Goal: Task Accomplishment & Management: Manage account settings

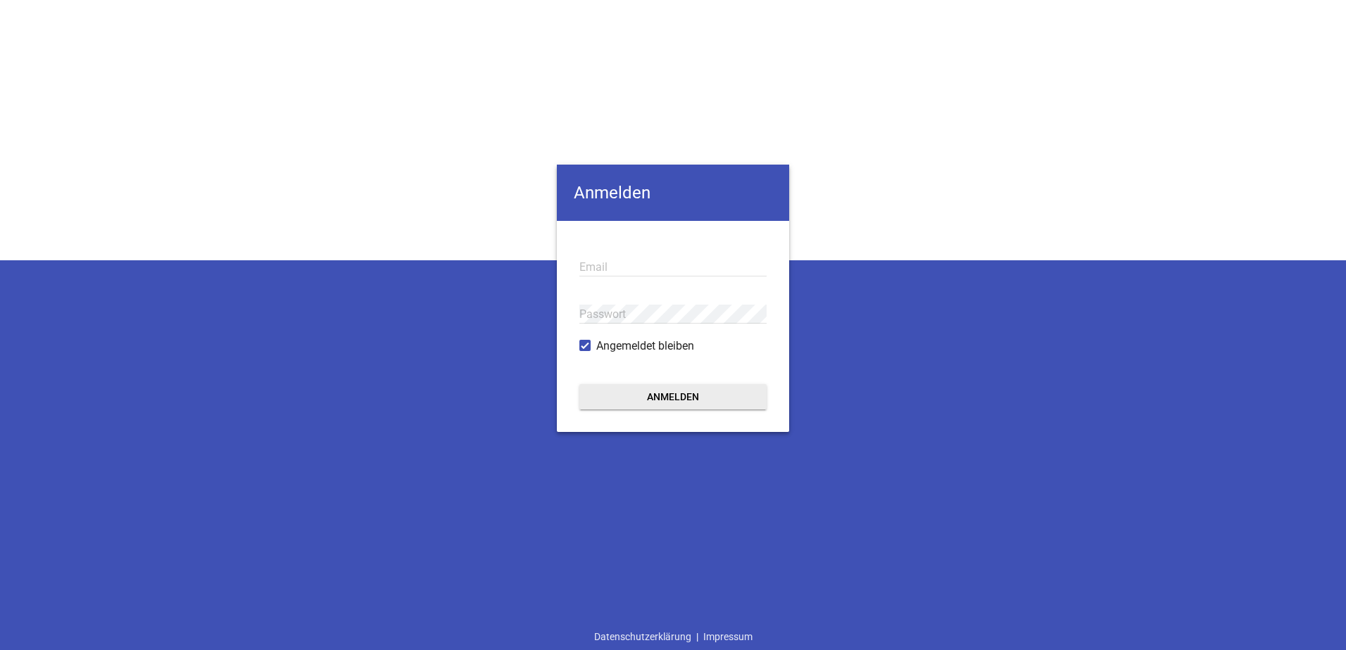
type input "[EMAIL_ADDRESS][DOMAIN_NAME]"
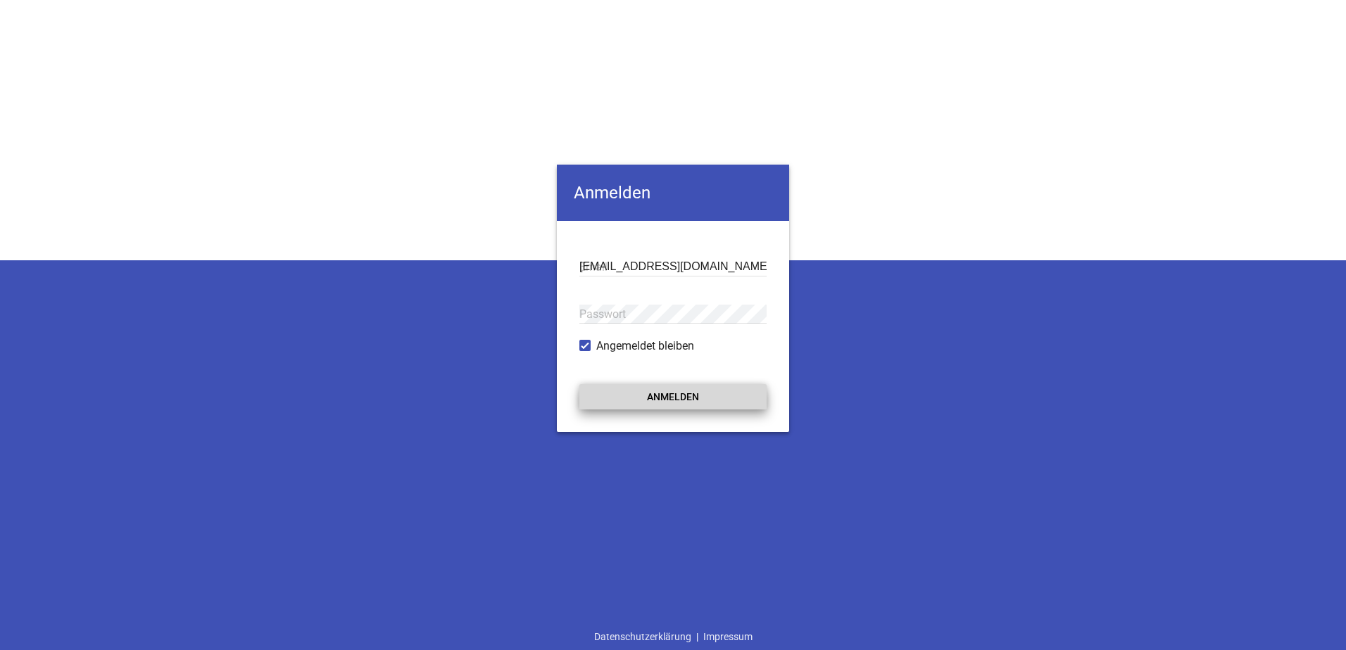
click at [668, 398] on button "Anmelden" at bounding box center [672, 396] width 187 height 25
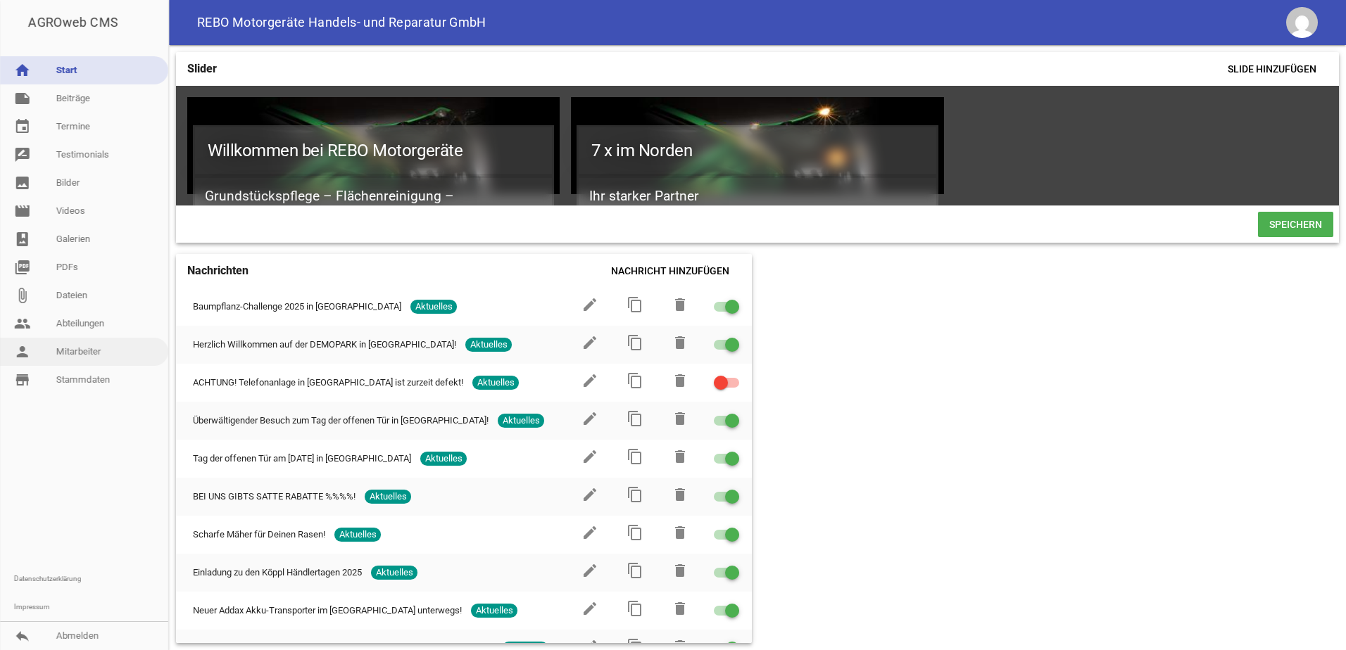
click at [86, 350] on link "person Mitarbeiter" at bounding box center [84, 352] width 168 height 28
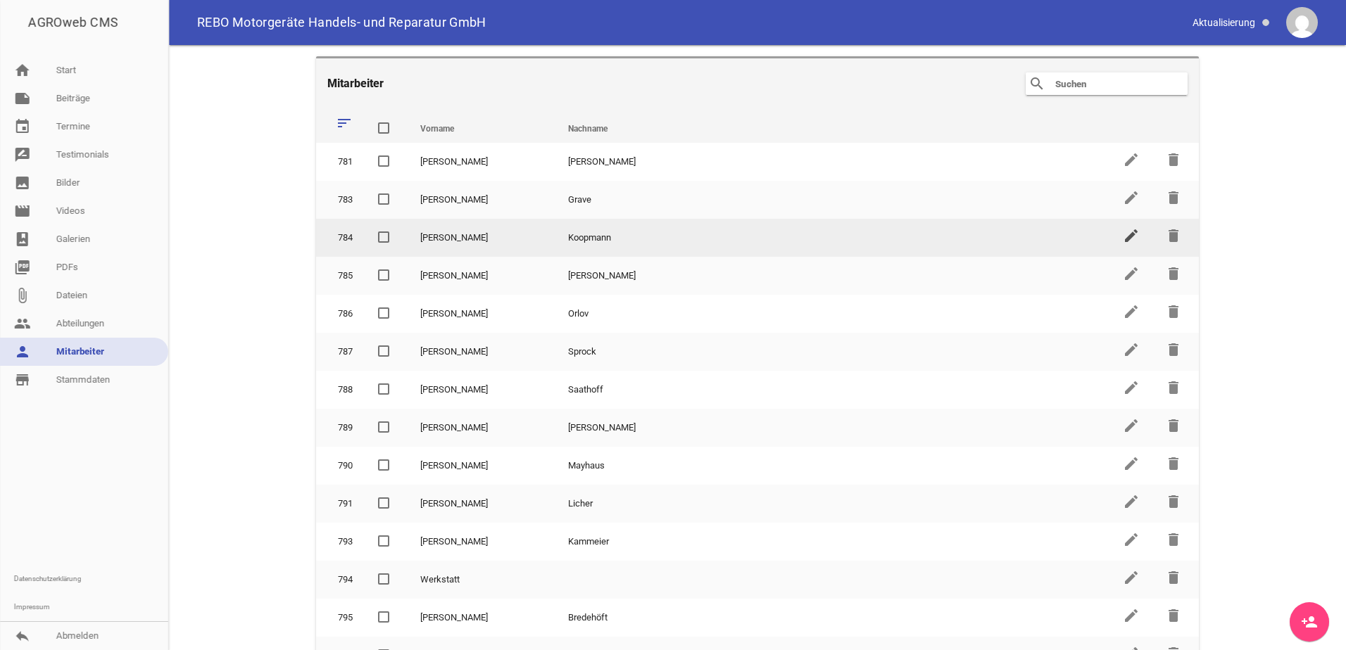
click at [1122, 236] on icon "edit" at bounding box center [1130, 235] width 17 height 17
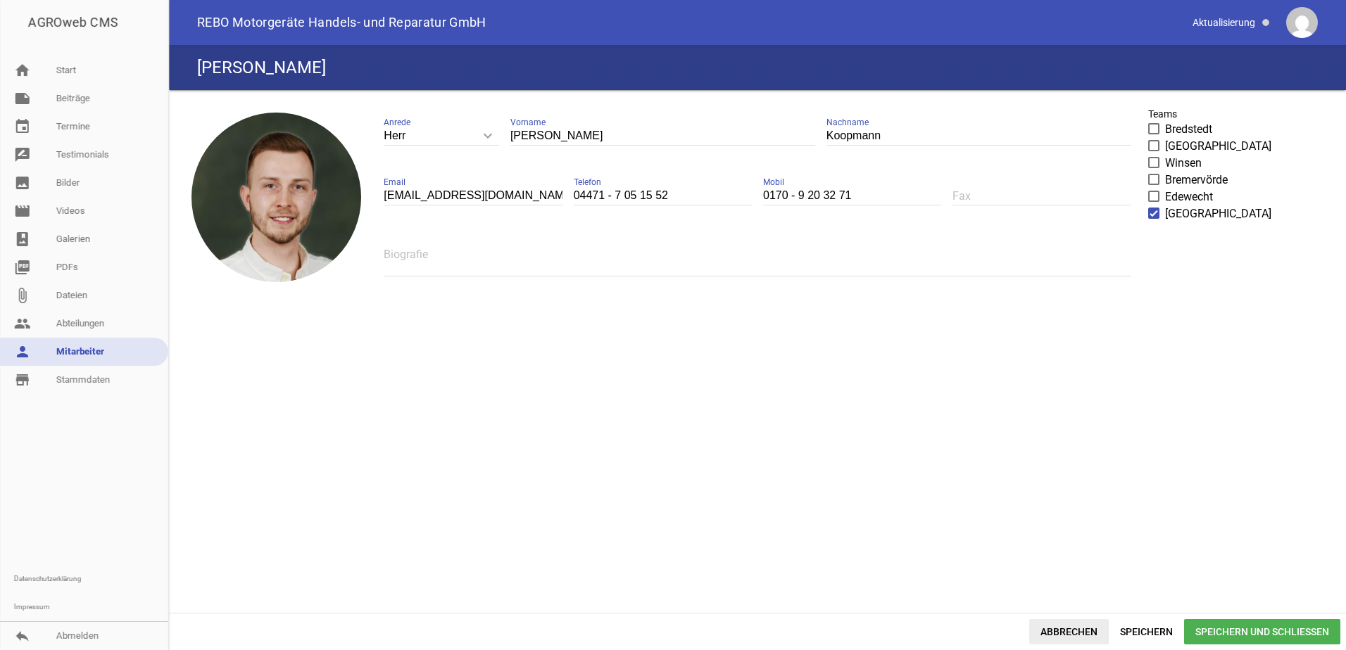
click at [1074, 628] on span "Abbrechen" at bounding box center [1069, 631] width 80 height 25
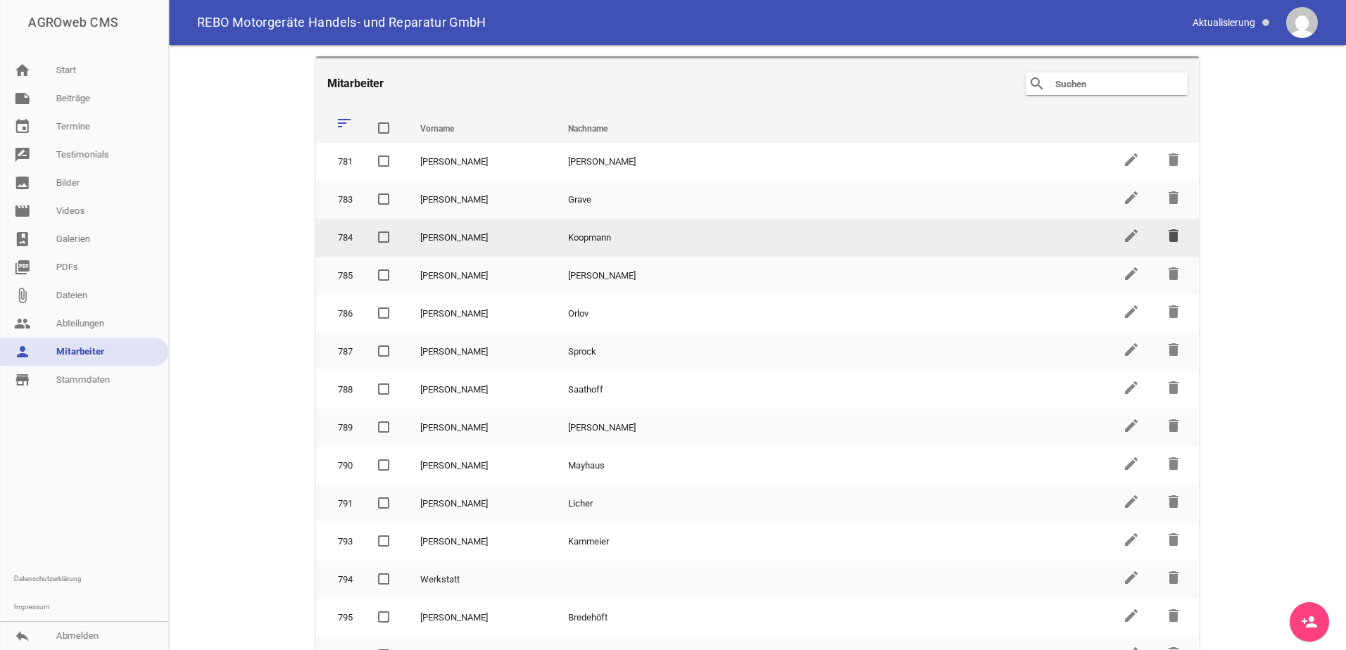
click at [1166, 234] on icon "delete" at bounding box center [1173, 235] width 17 height 17
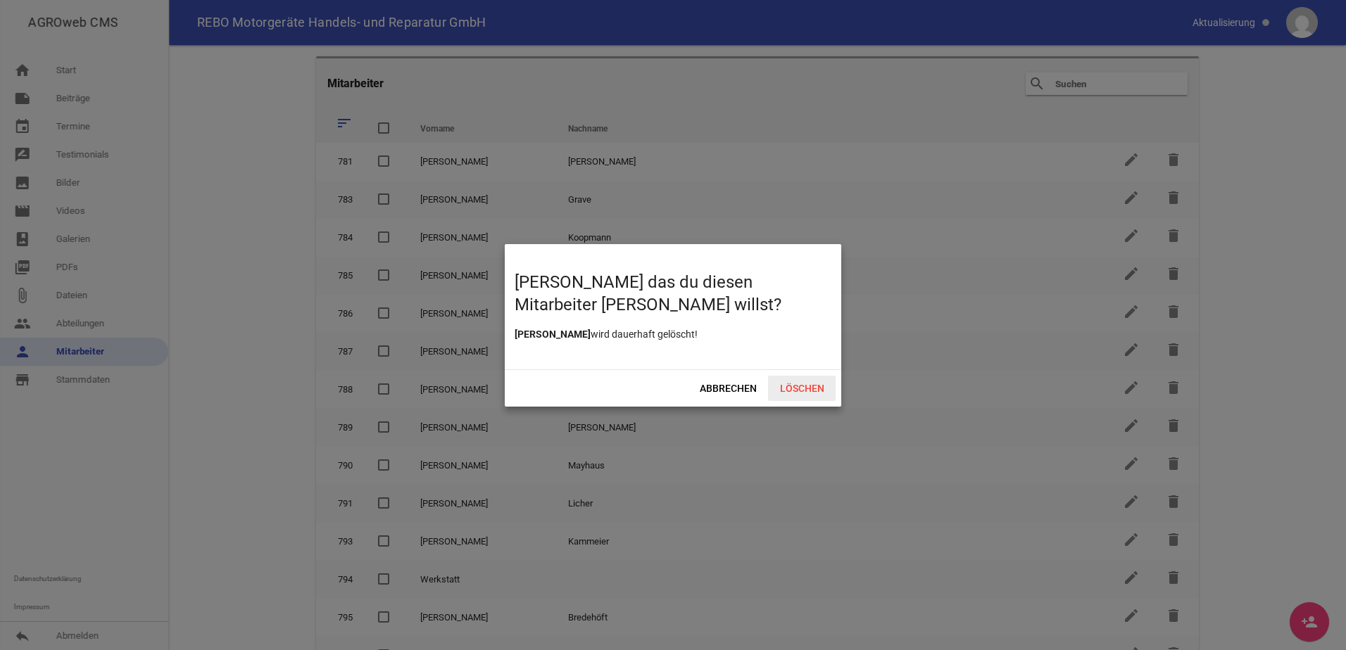
click at [799, 385] on span "Löschen" at bounding box center [802, 388] width 68 height 25
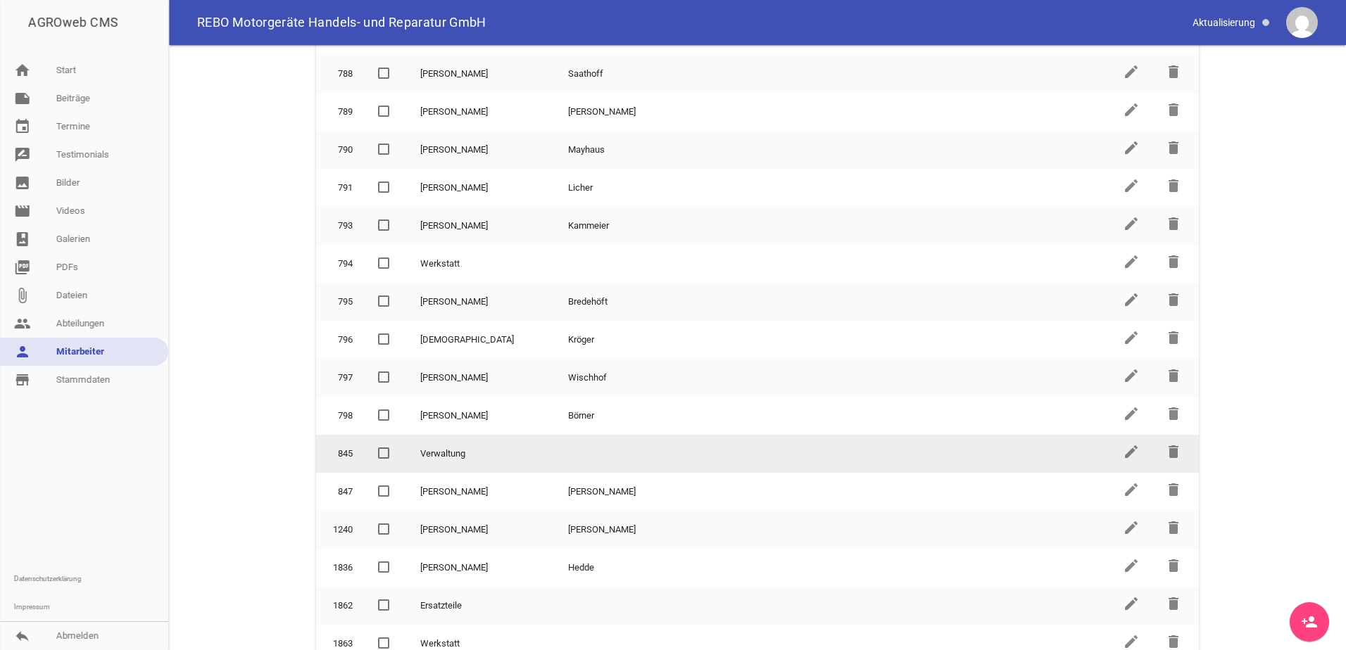
scroll to position [281, 0]
click at [1126, 450] on icon "edit" at bounding box center [1130, 448] width 17 height 17
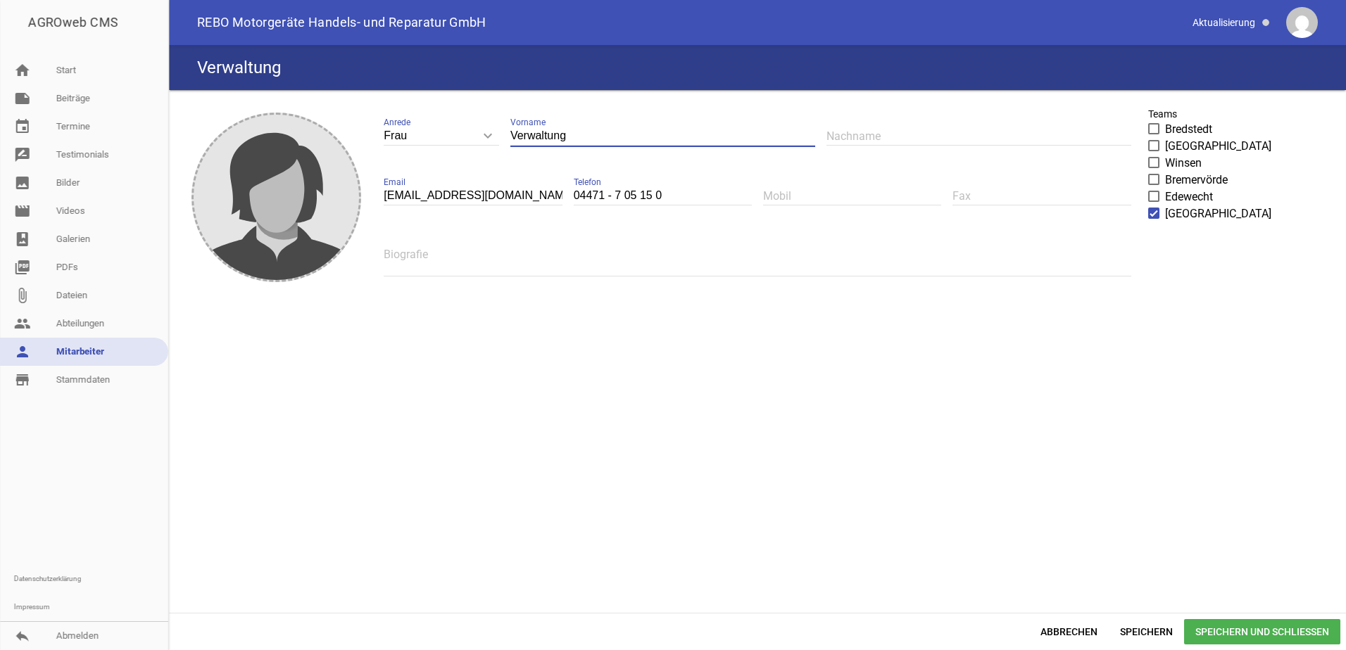
click at [548, 132] on input "Verwaltung" at bounding box center [662, 136] width 305 height 19
type input "[PERSON_NAME]"
type input "Blech"
click at [1225, 628] on span "Speichern und Schließen" at bounding box center [1262, 631] width 156 height 25
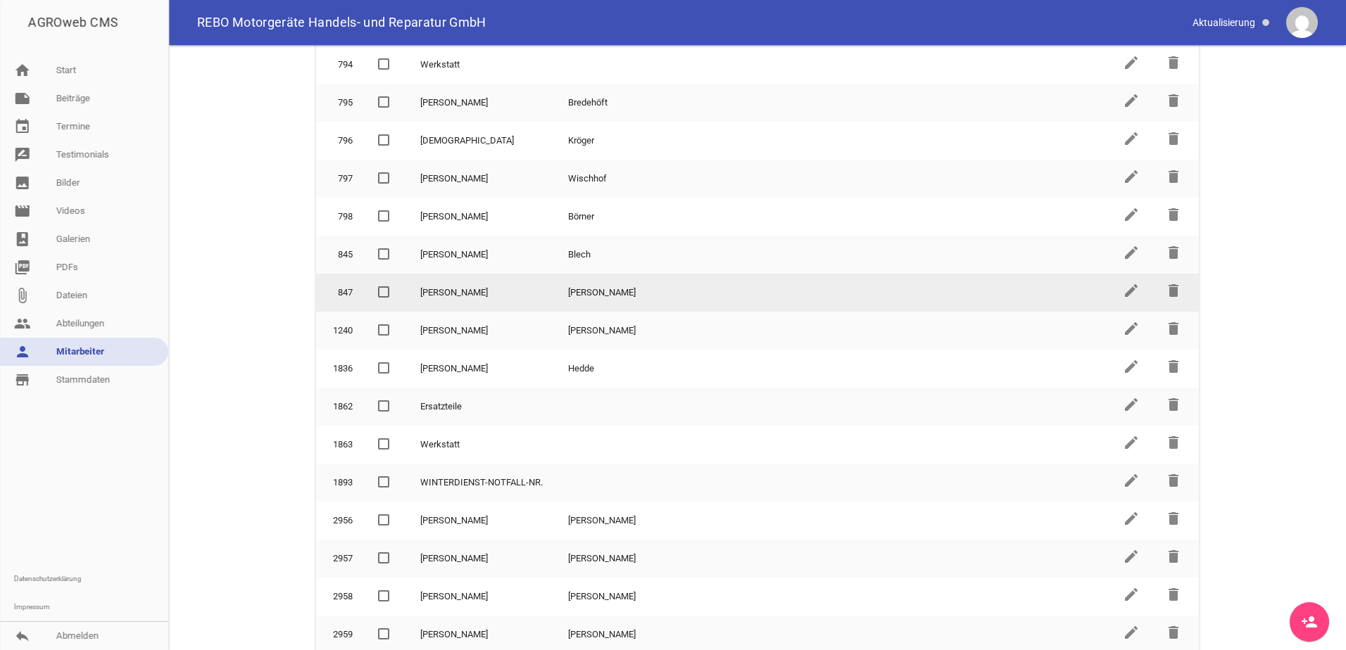
scroll to position [493, 0]
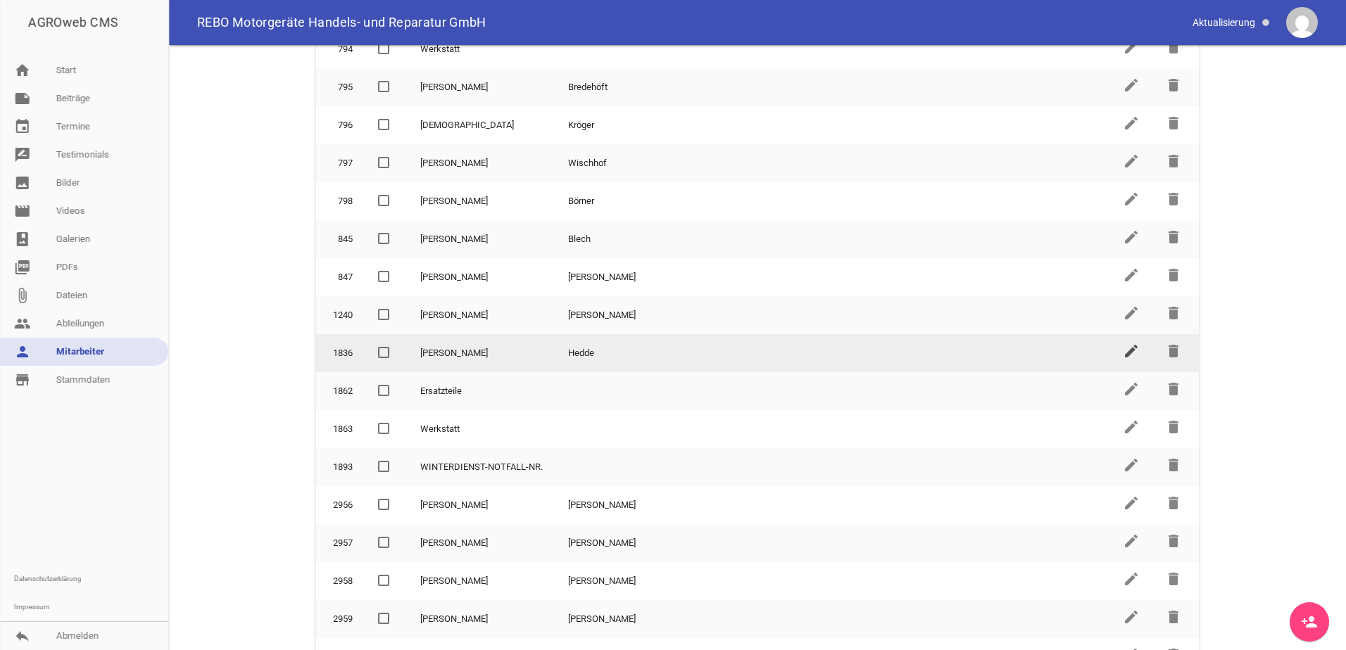
click at [1122, 353] on icon "edit" at bounding box center [1130, 351] width 17 height 17
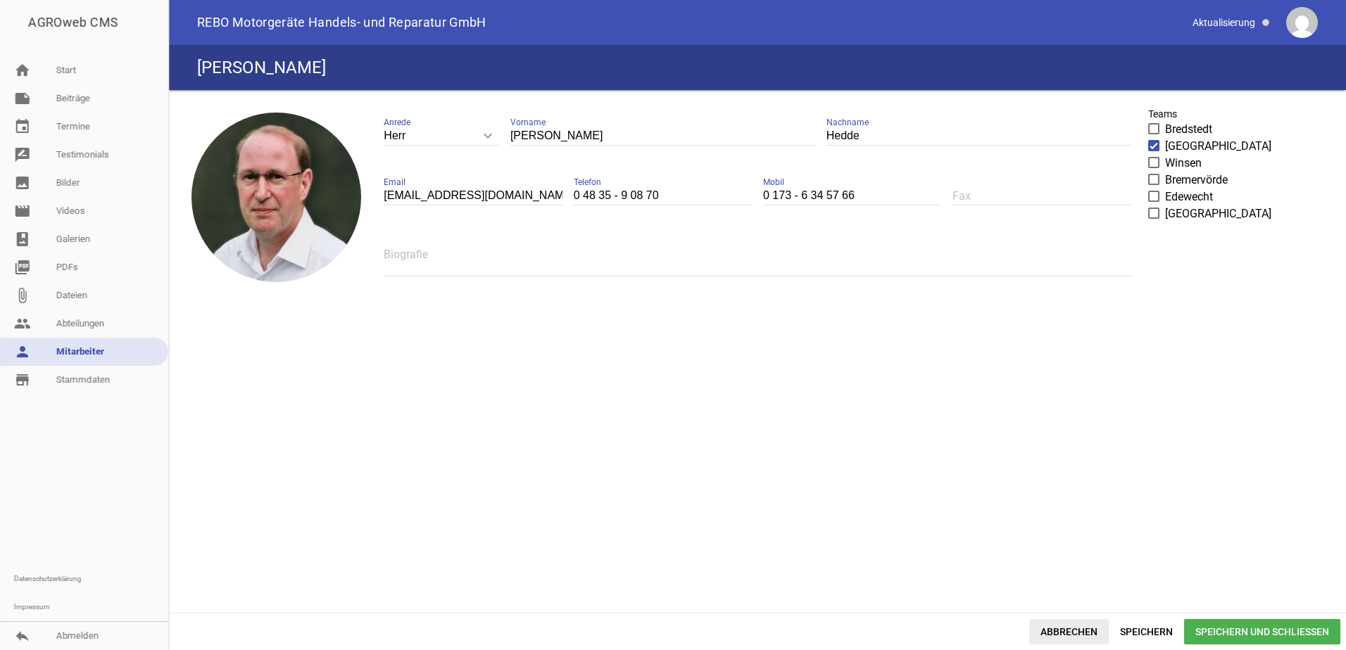
click at [1048, 621] on div "Abbrechen Speichern Speichern und Schließen" at bounding box center [757, 631] width 1177 height 37
click at [1050, 628] on span "Abbrechen" at bounding box center [1069, 631] width 80 height 25
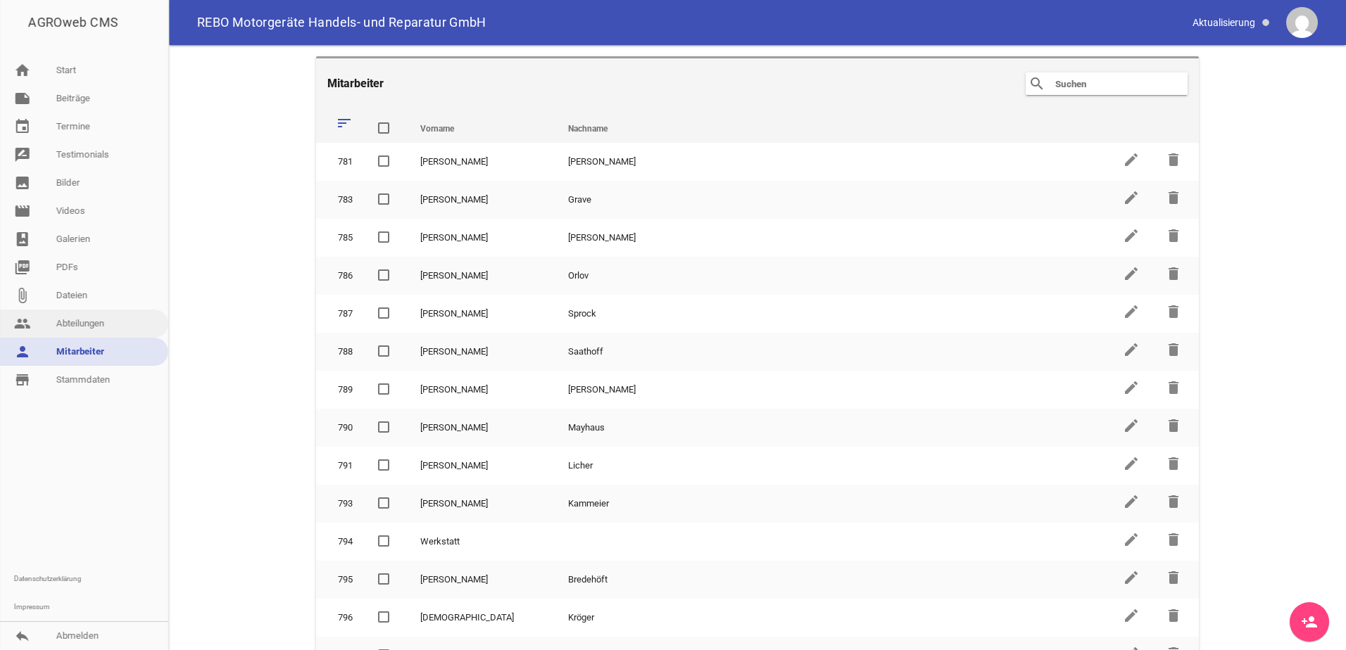
click at [87, 322] on link "people Abteilungen" at bounding box center [84, 324] width 168 height 28
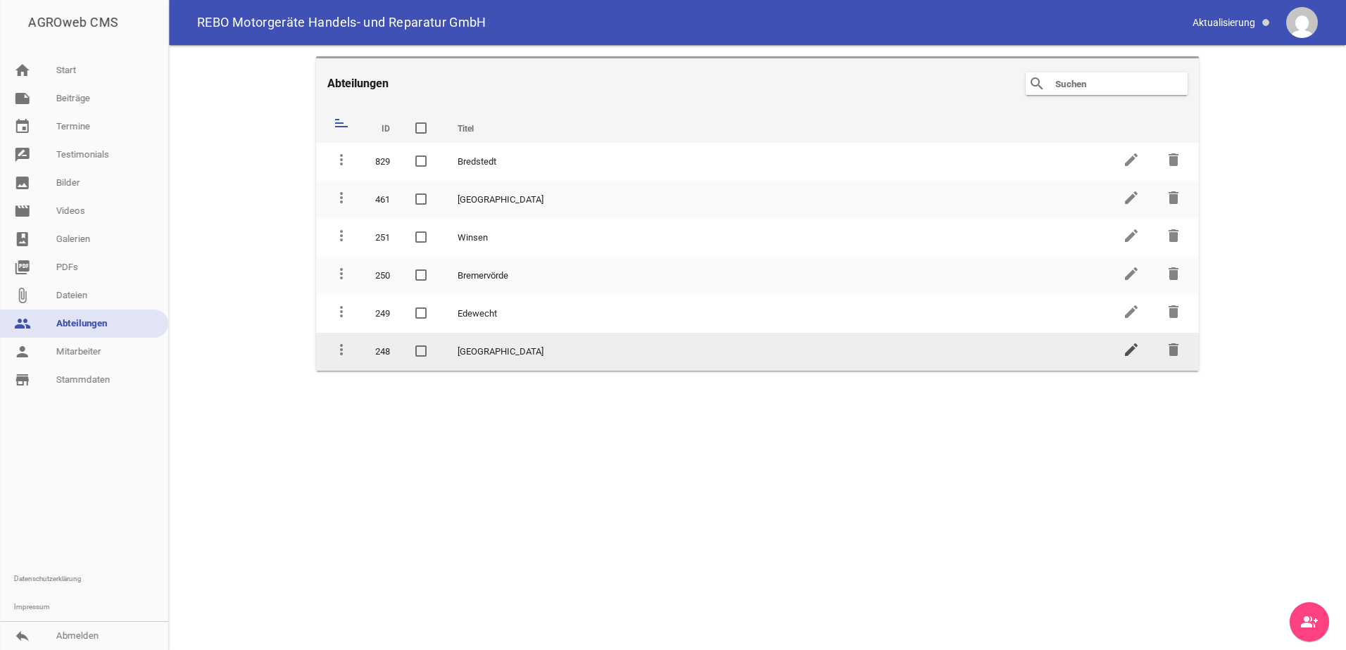
click at [1127, 347] on icon "edit" at bounding box center [1130, 349] width 17 height 17
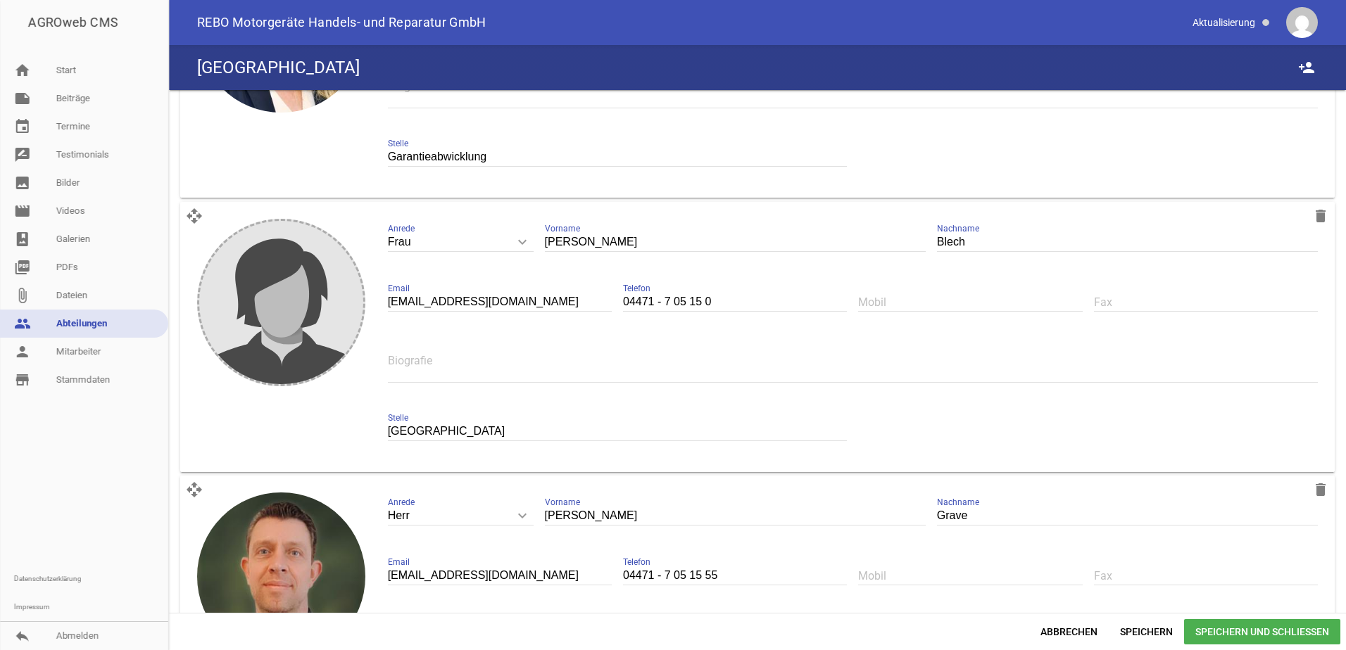
scroll to position [1900, 0]
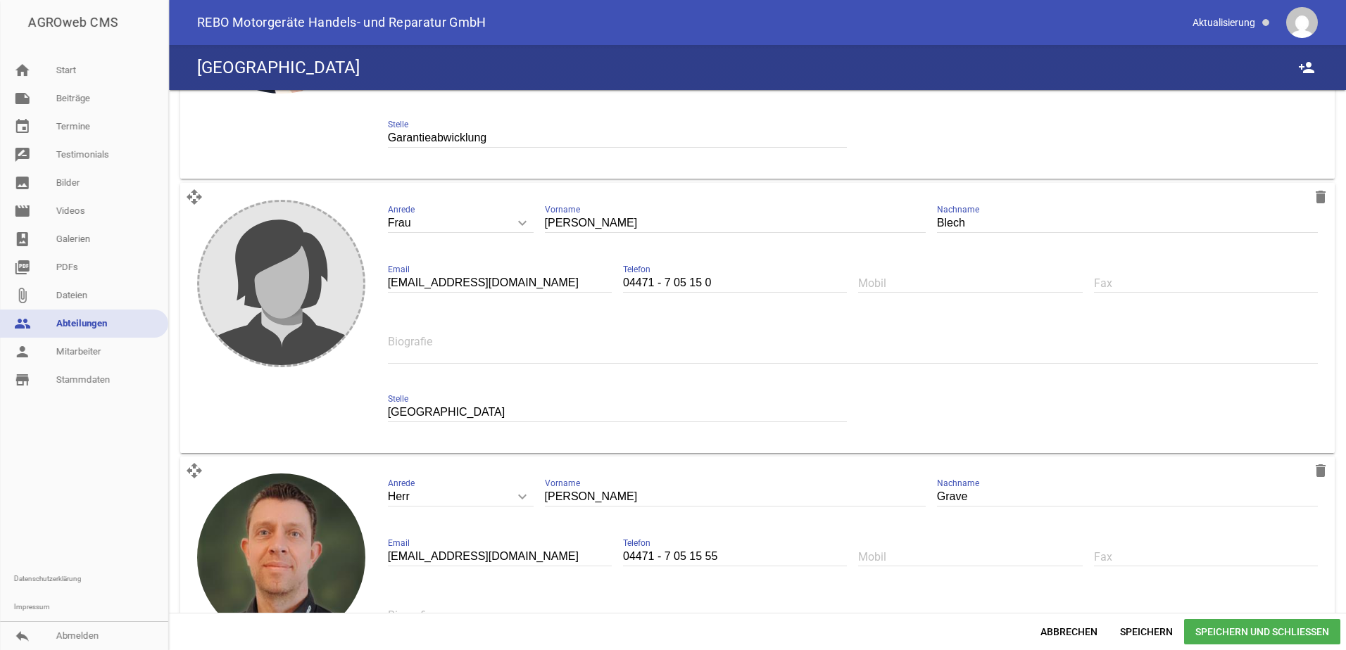
click at [437, 410] on input "[GEOGRAPHIC_DATA]" at bounding box center [618, 412] width 460 height 19
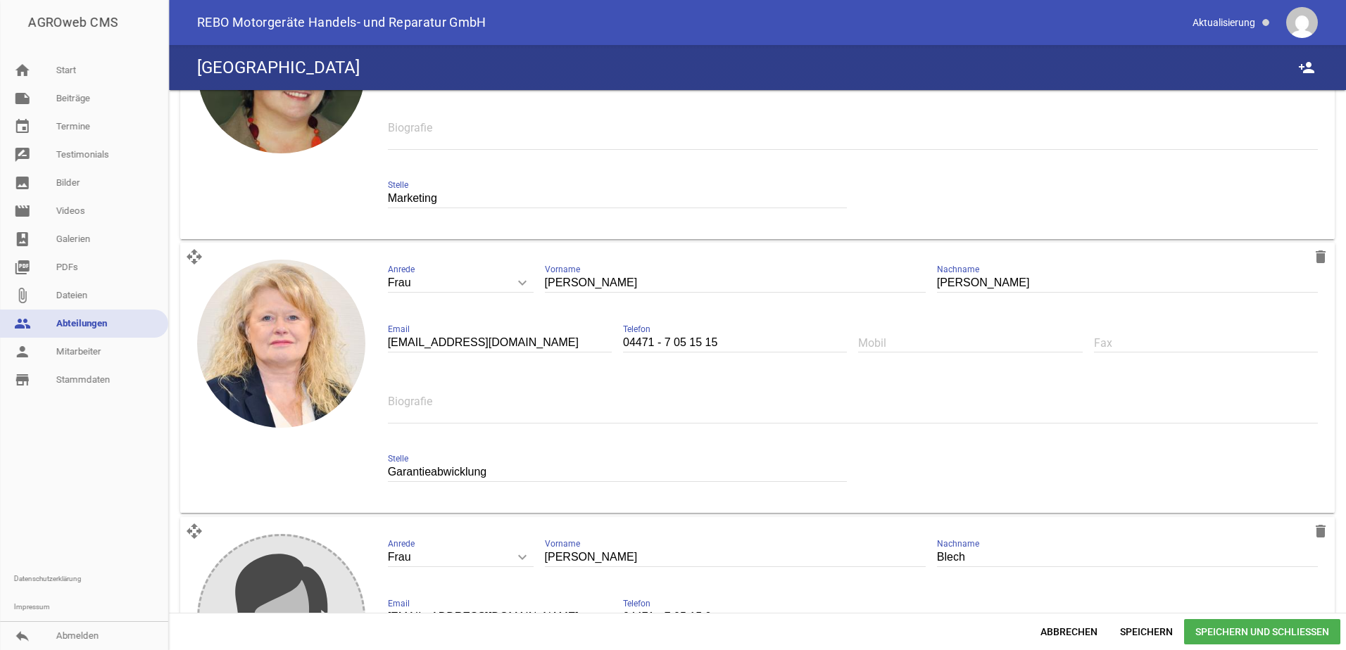
scroll to position [1441, 0]
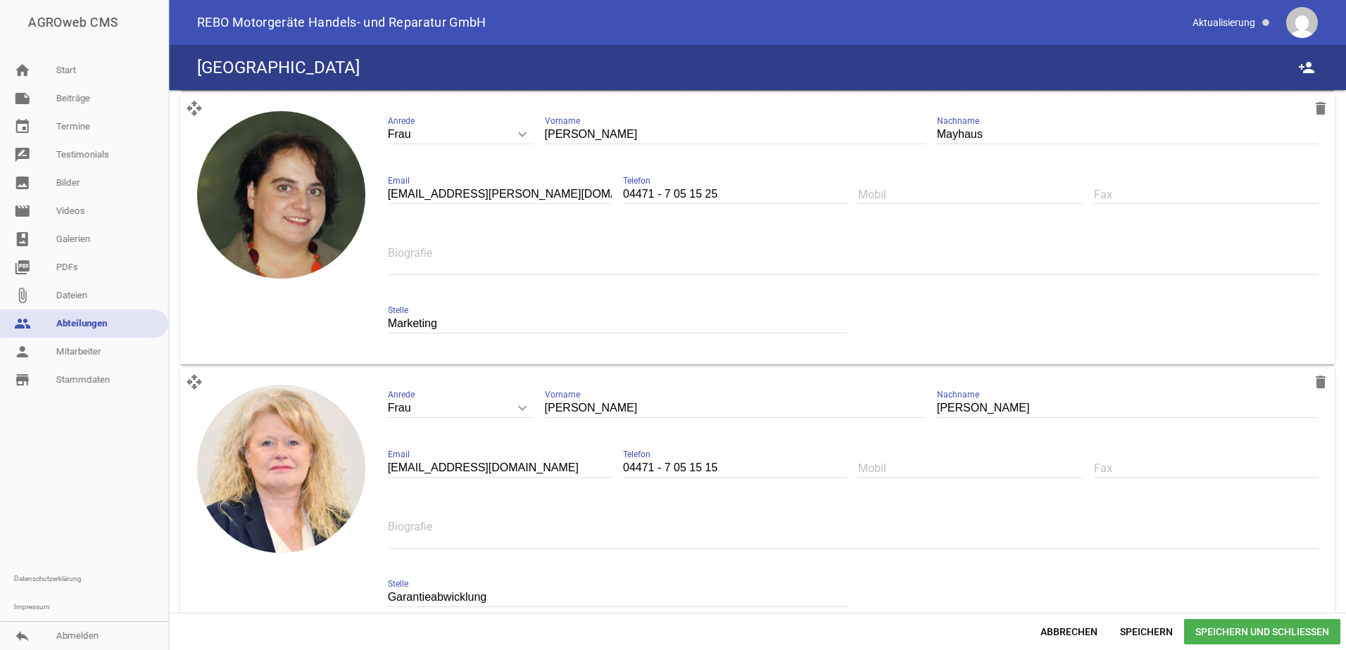
type input "Verwaltung"
click at [1272, 627] on span "Speichern und Schließen" at bounding box center [1262, 631] width 156 height 25
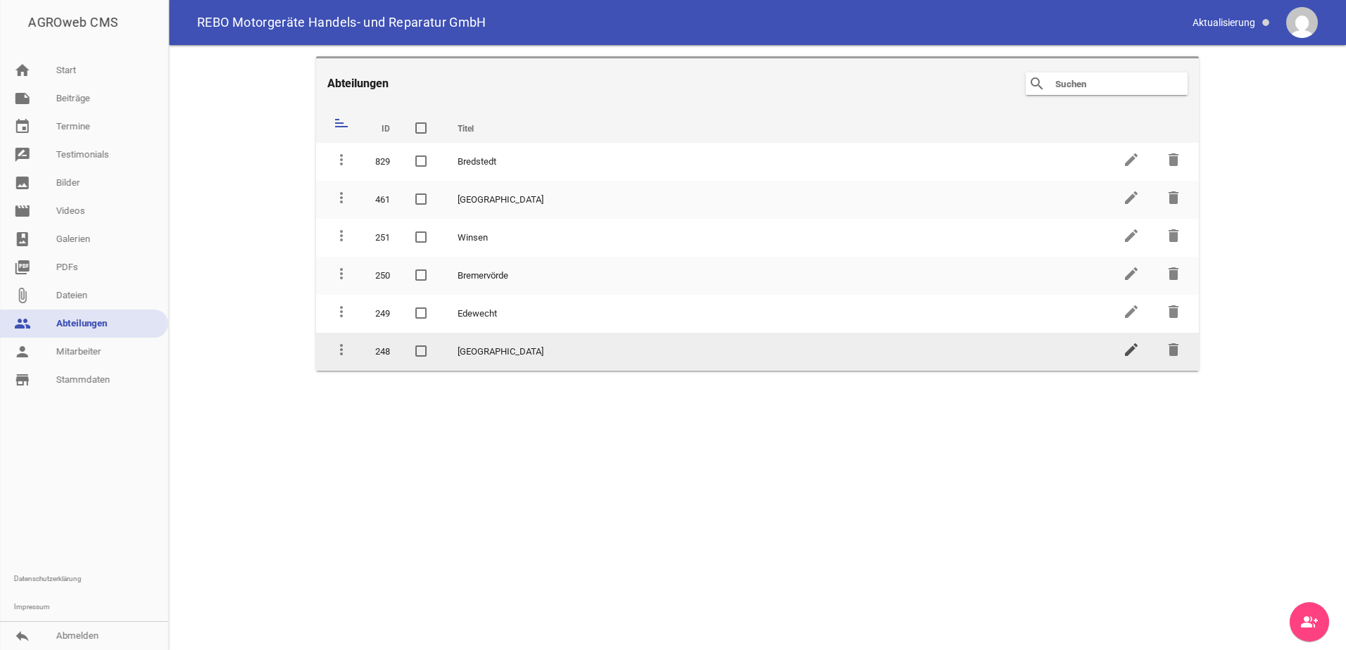
click at [1127, 353] on icon "edit" at bounding box center [1130, 349] width 17 height 17
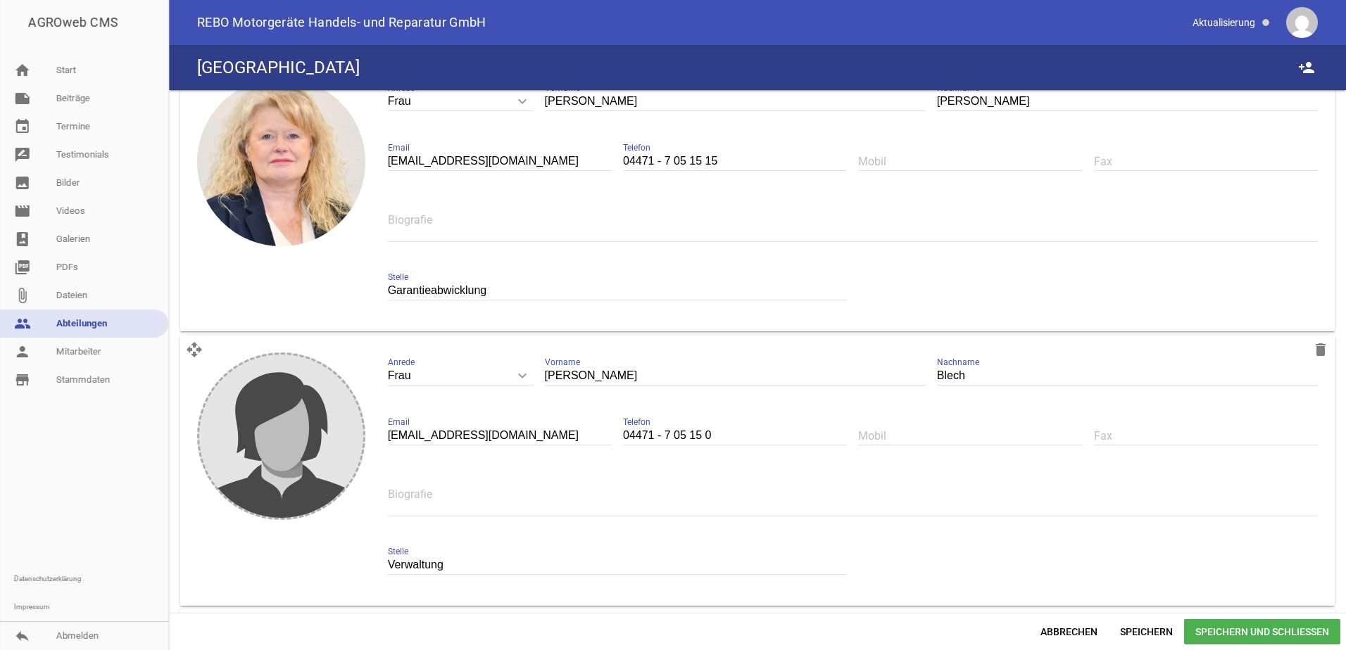
scroll to position [1830, 0]
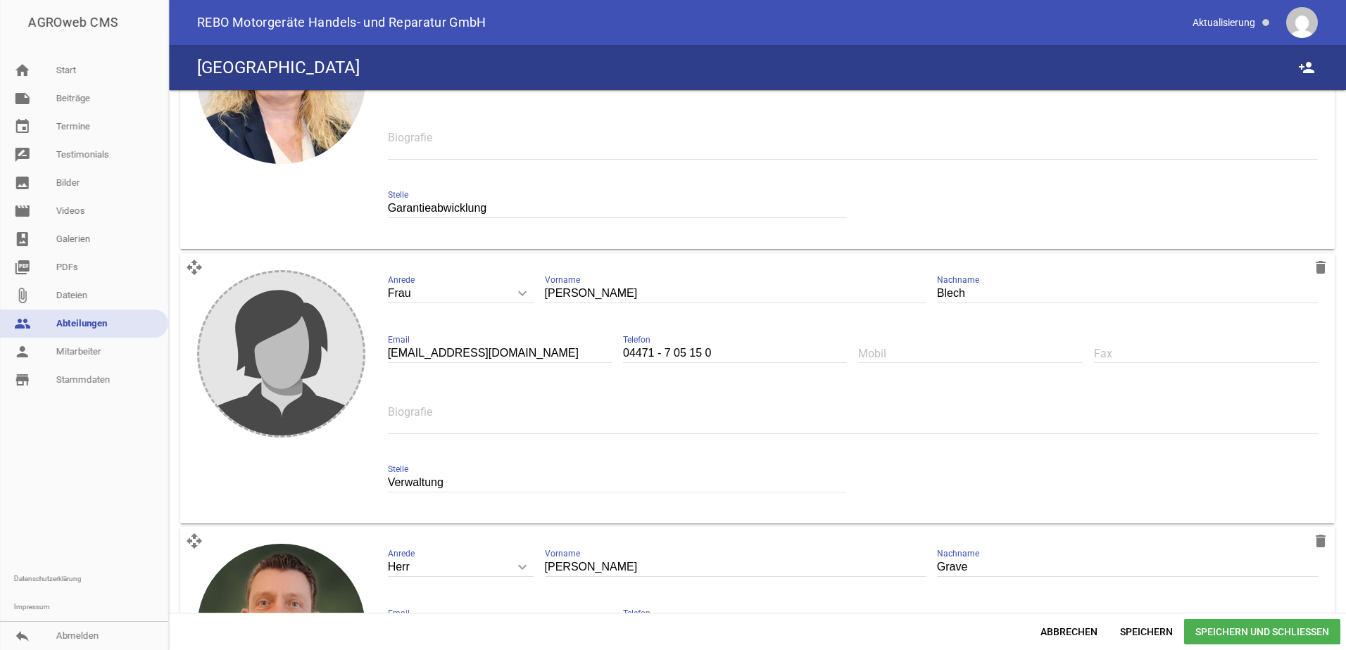
click at [557, 293] on input "[PERSON_NAME]" at bounding box center [735, 293] width 381 height 19
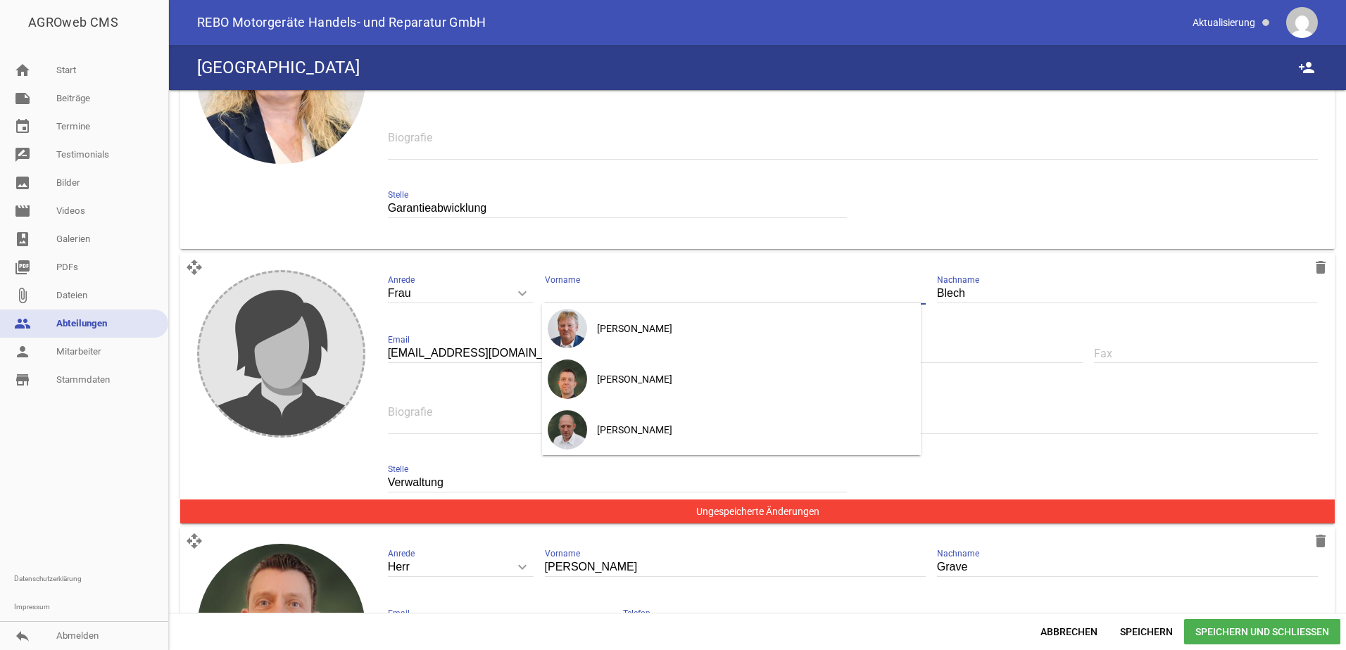
click at [947, 293] on input "Blech" at bounding box center [1127, 293] width 381 height 19
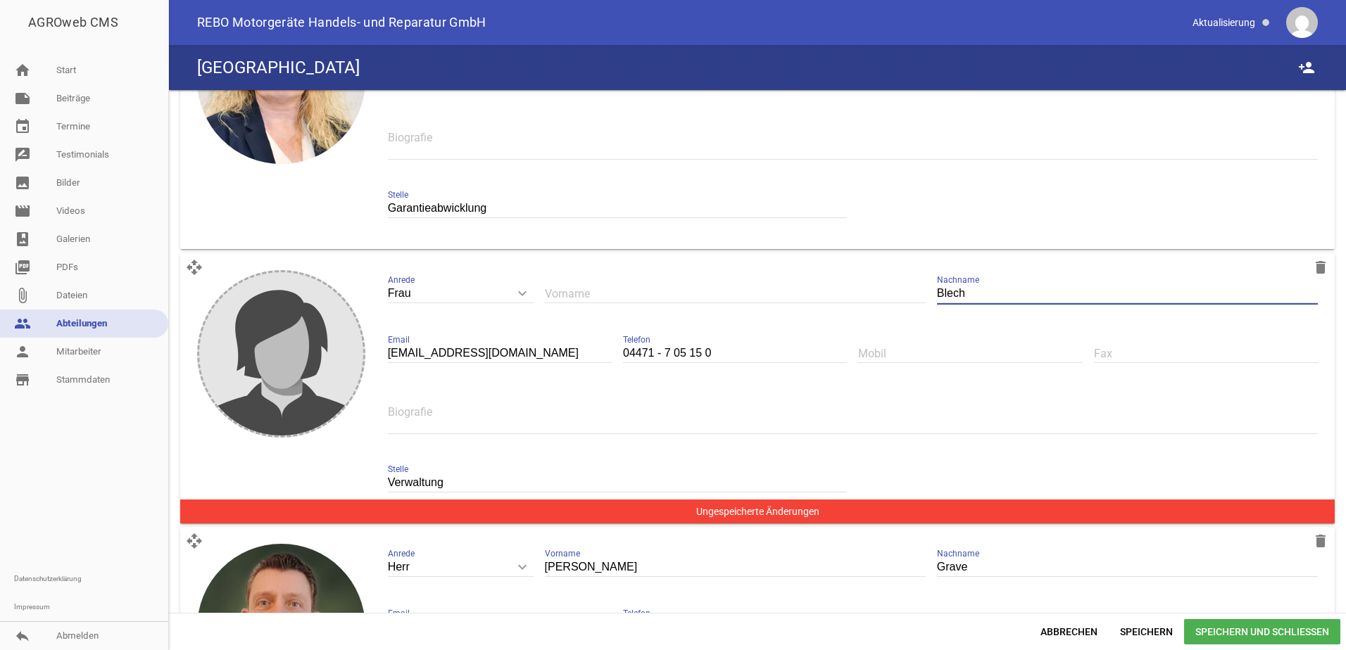
click at [947, 293] on input "Blech" at bounding box center [1127, 293] width 381 height 19
click at [1128, 627] on span "Speichern" at bounding box center [1145, 631] width 75 height 25
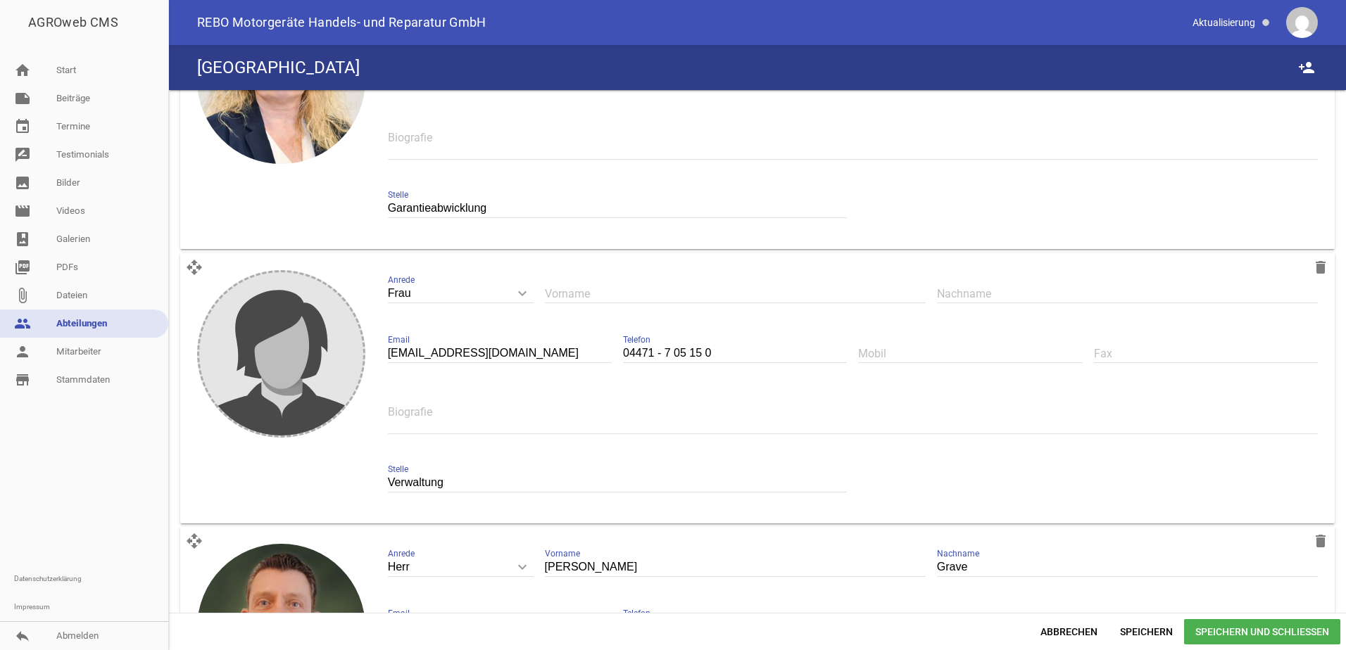
click at [548, 291] on input "text" at bounding box center [735, 293] width 381 height 19
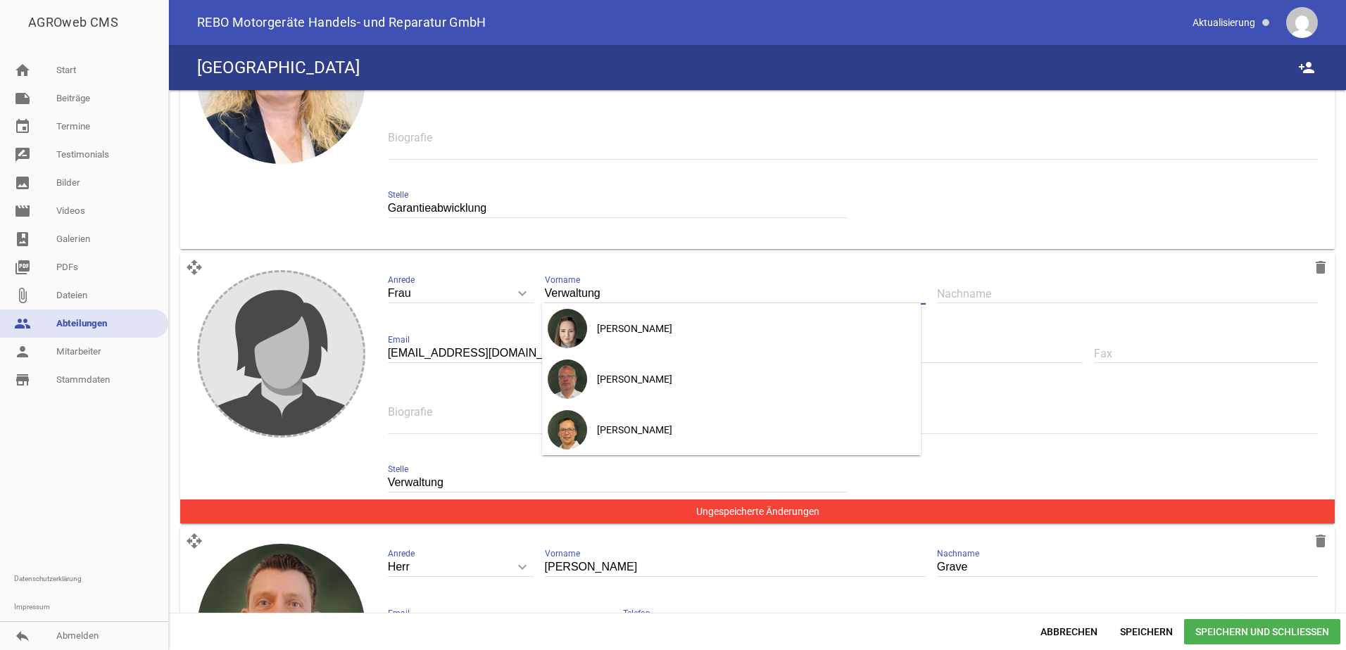
type input "Verwaltung"
click at [472, 482] on input "Verwaltung" at bounding box center [618, 483] width 460 height 19
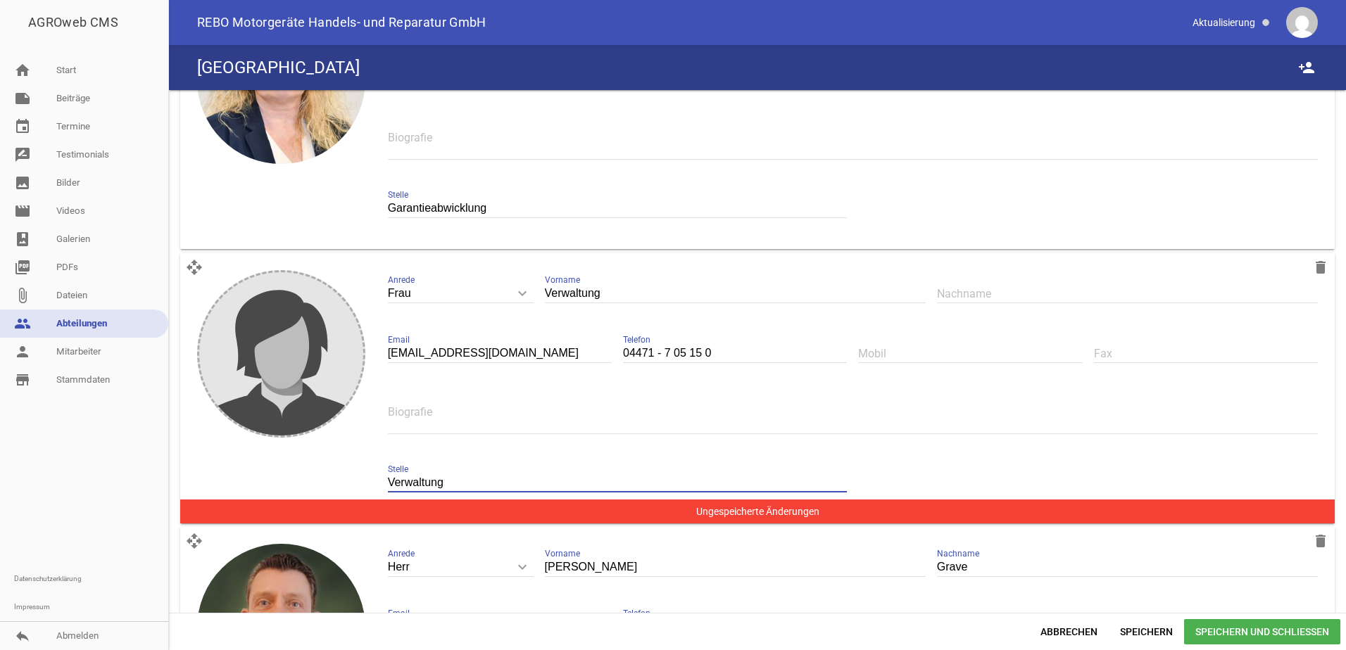
drag, startPoint x: 448, startPoint y: 481, endPoint x: 376, endPoint y: 481, distance: 72.5
click at [377, 481] on div "Frau keyboard_arrow_down Anrede Herr Frau Verwaltung Vorname Nachname [EMAIL_AD…" at bounding box center [853, 388] width 952 height 259
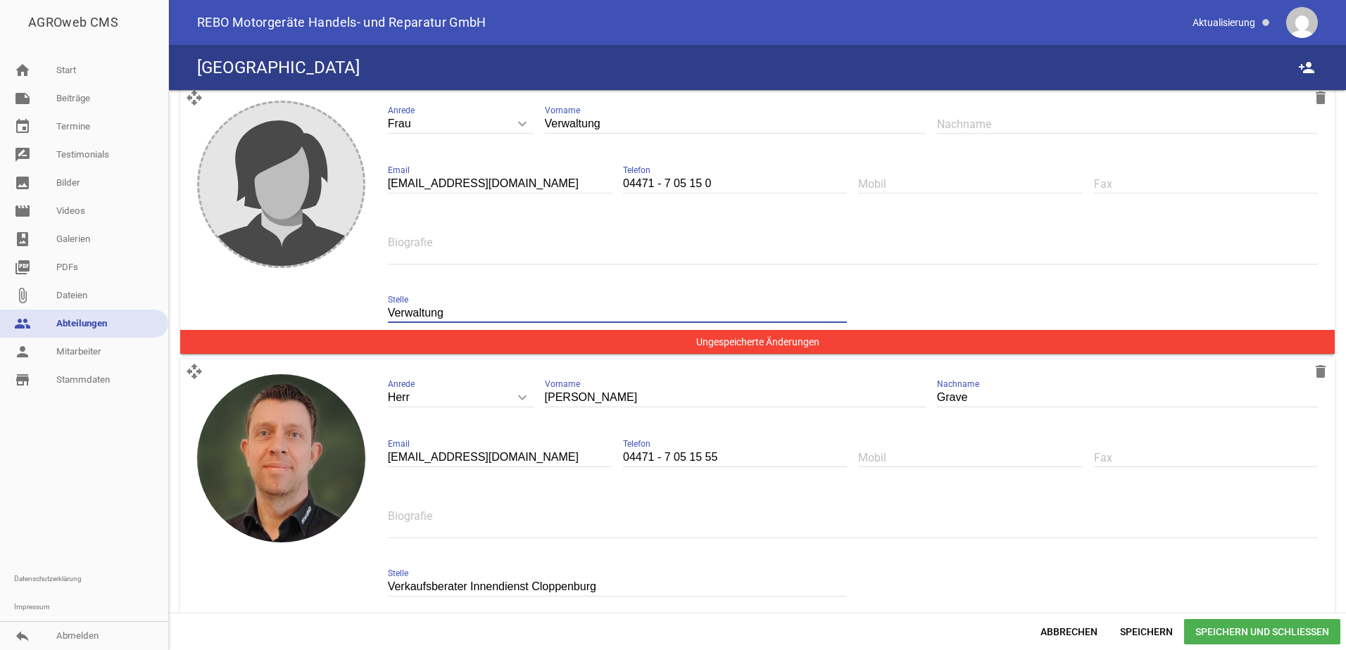
scroll to position [1933, 0]
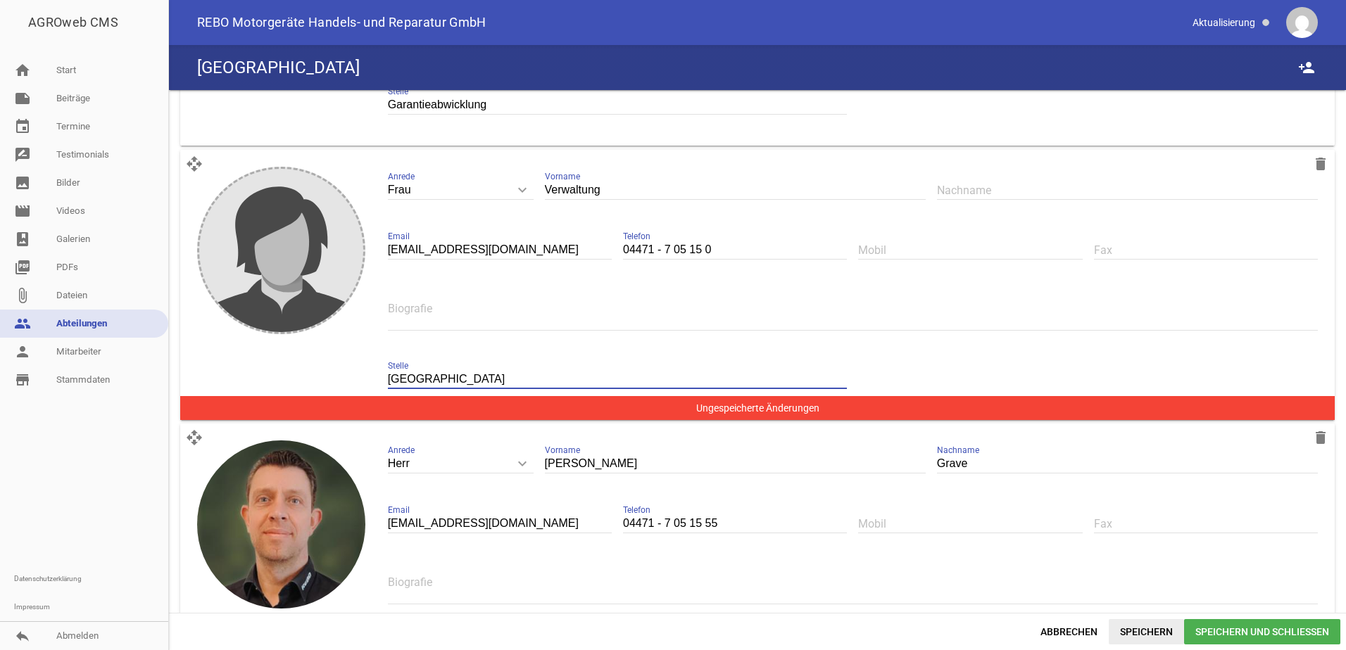
type input "[GEOGRAPHIC_DATA]"
click at [1129, 628] on span "Speichern" at bounding box center [1145, 631] width 75 height 25
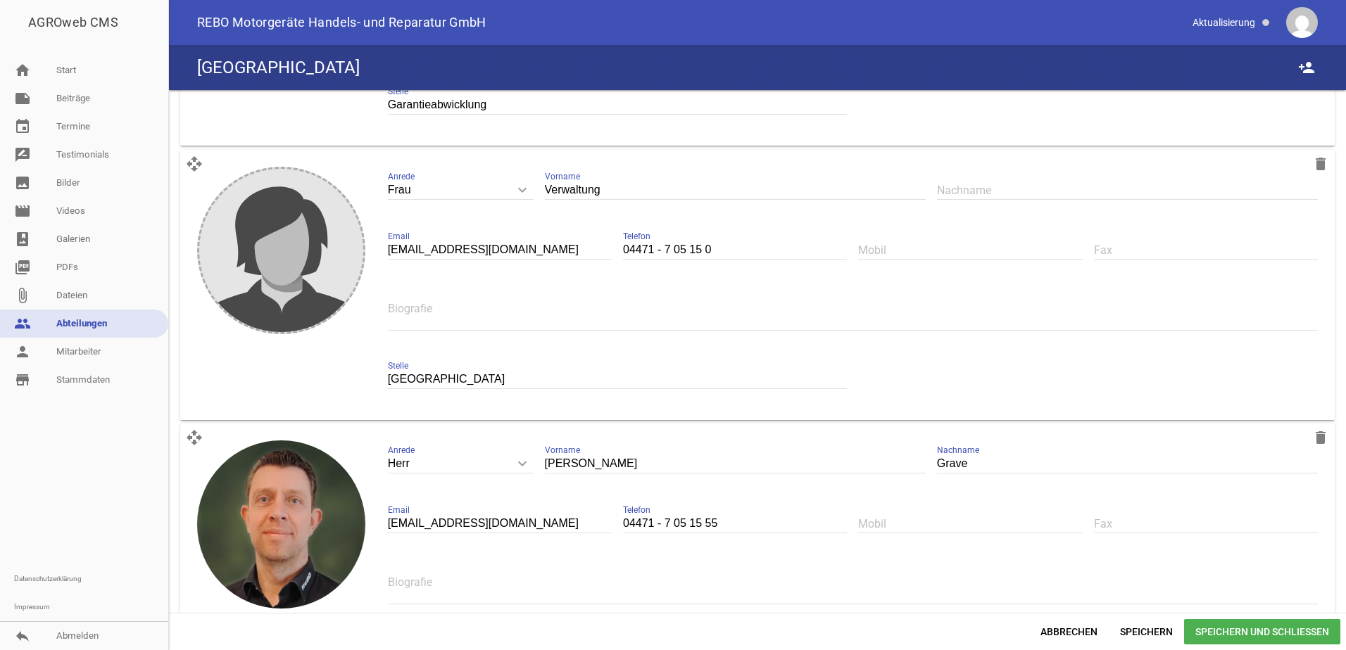
click at [1228, 627] on span "Speichern und Schließen" at bounding box center [1262, 631] width 156 height 25
